Goal: Task Accomplishment & Management: Complete application form

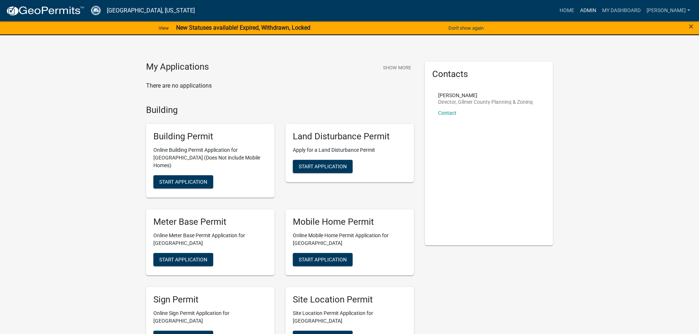
click at [599, 8] on link "Admin" at bounding box center [588, 11] width 22 height 14
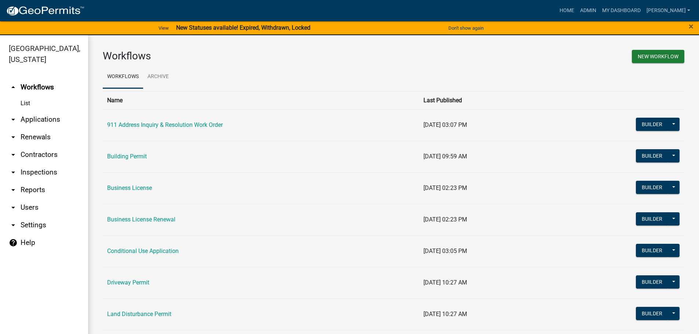
click at [52, 118] on link "arrow_drop_down Applications" at bounding box center [44, 120] width 88 height 18
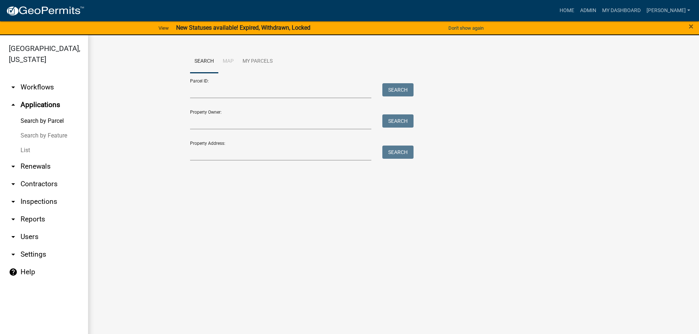
click at [23, 150] on link "List" at bounding box center [44, 150] width 88 height 15
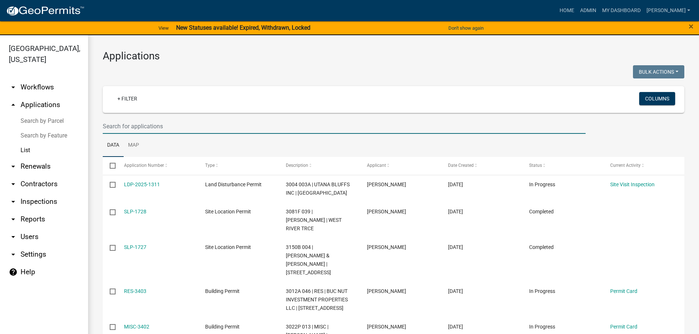
click at [116, 122] on input "text" at bounding box center [344, 126] width 483 height 15
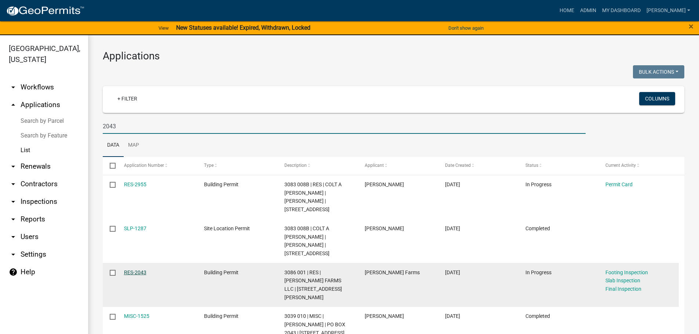
type input "2043"
click at [134, 270] on link "RES-2043" at bounding box center [135, 273] width 22 height 6
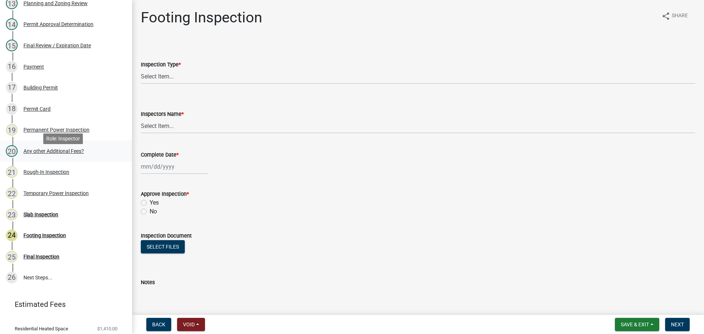
scroll to position [443, 0]
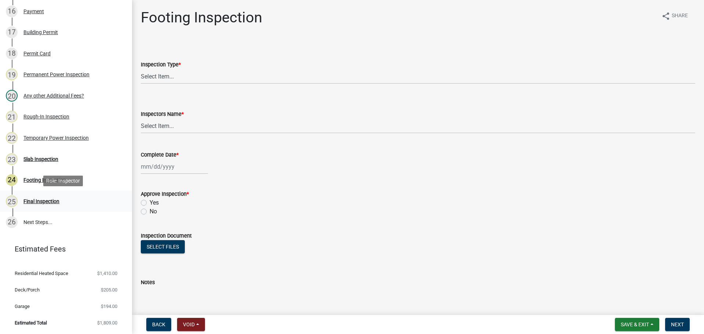
click at [45, 201] on div "Final Inspection" at bounding box center [41, 201] width 36 height 5
drag, startPoint x: 170, startPoint y: 76, endPoint x: 170, endPoint y: 83, distance: 6.2
click at [170, 76] on select "Select Item... Final" at bounding box center [418, 76] width 555 height 15
click at [141, 69] on select "Select Item... Final" at bounding box center [418, 76] width 555 height 15
select select "895eead6-d784-4fdc-a4a3-66a9075c153d"
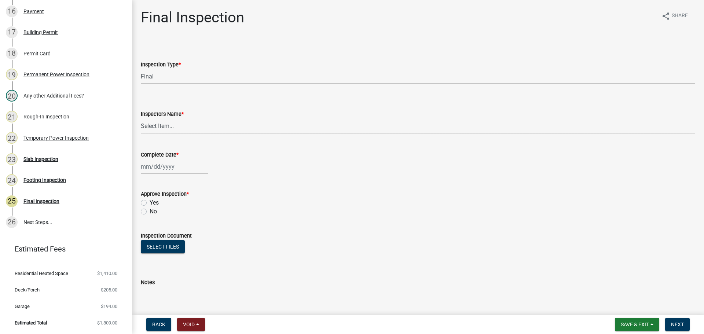
click at [170, 123] on select "Select Item... [PERSON_NAME] ([PERSON_NAME]) [PERSON_NAME] ([PERSON_NAME]) Engi…" at bounding box center [418, 125] width 555 height 15
select select "8dfc8809-68b2-4bc3-a0d1-6f7e000e7487"
click at [141, 118] on select "Select Item... [PERSON_NAME] ([PERSON_NAME]) [PERSON_NAME] ([PERSON_NAME]) Engi…" at bounding box center [418, 125] width 555 height 15
click at [168, 169] on div at bounding box center [174, 166] width 67 height 15
select select "8"
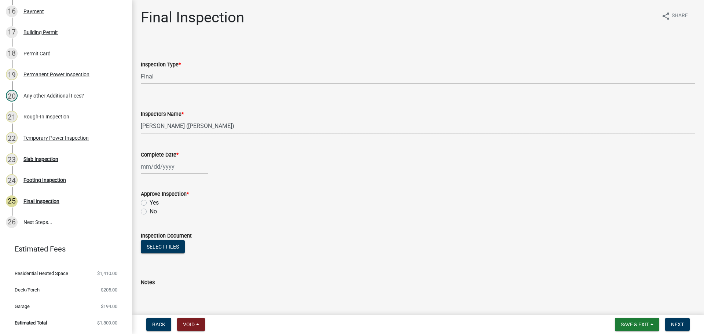
select select "2025"
click at [183, 237] on div "21" at bounding box center [184, 241] width 12 height 12
type input "[DATE]"
click at [150, 202] on label "Yes" at bounding box center [154, 202] width 9 height 9
click at [150, 202] on input "Yes" at bounding box center [152, 200] width 5 height 5
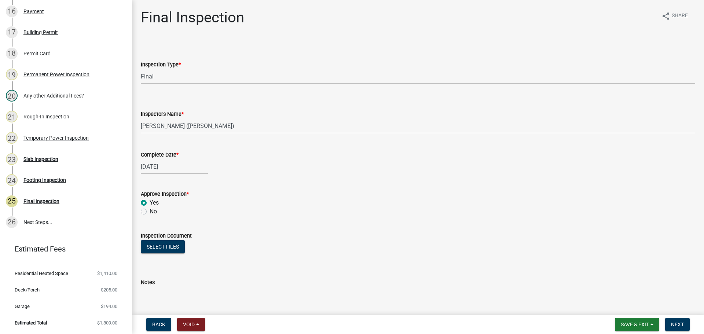
radio input "true"
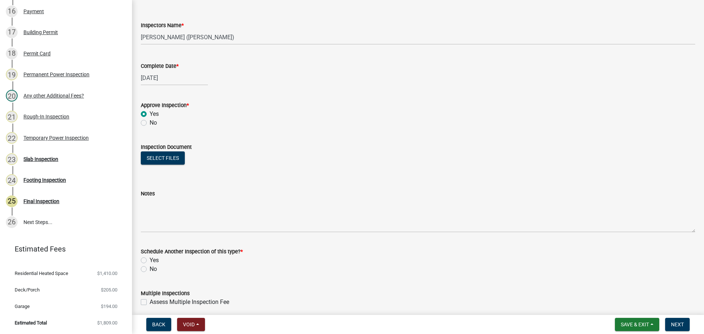
scroll to position [118, 0]
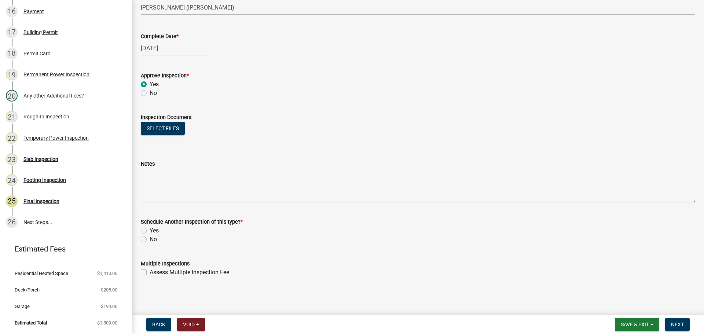
click at [150, 241] on label "No" at bounding box center [153, 239] width 7 height 9
click at [150, 240] on input "No" at bounding box center [152, 237] width 5 height 5
radio input "true"
click at [677, 323] on span "Next" at bounding box center [677, 325] width 13 height 6
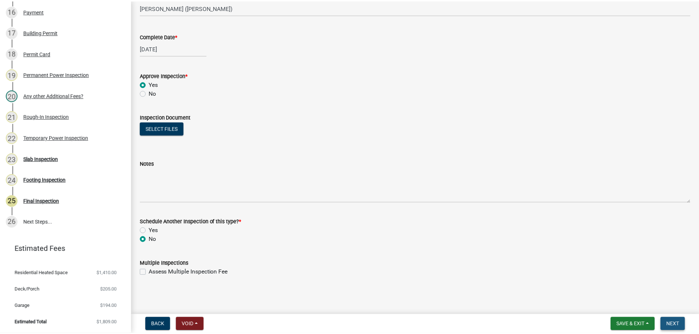
scroll to position [0, 0]
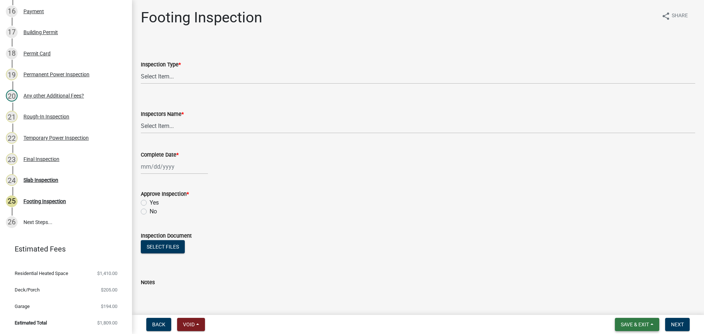
click at [627, 327] on span "Save & Exit" at bounding box center [635, 325] width 28 height 6
click at [628, 308] on button "Save & Exit" at bounding box center [630, 306] width 59 height 18
